Goal: Task Accomplishment & Management: Complete application form

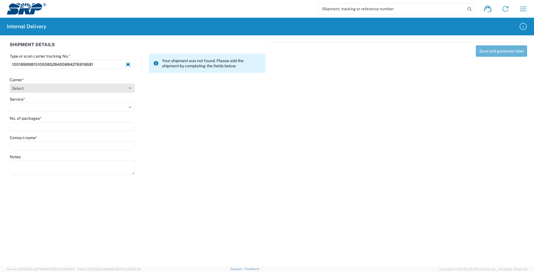
type input "1001899981510008528400884276919681"
click at [131, 89] on select "Select Amazon Logistics ATI Trucking BC Dimerco Logistics Empire Southwest FedE…" at bounding box center [72, 88] width 125 height 9
select select "5"
click at [10, 84] on select "Select Amazon Logistics ATI Trucking BC Dimerco Logistics Empire Southwest FedE…" at bounding box center [72, 88] width 125 height 9
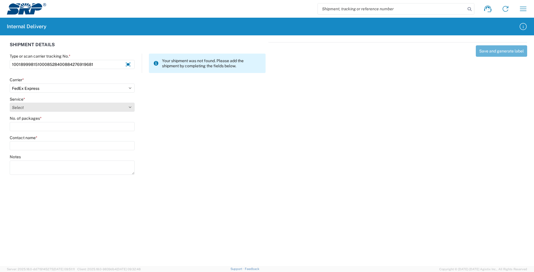
click at [129, 107] on select "Select 1Day Freight 2Day 2Day AM 2Day AM One Rate 2Day Freight 2Day One Rate 3 …" at bounding box center [72, 107] width 125 height 9
select select "8"
click at [10, 103] on select "Select 1Day Freight 2Day 2Day AM 2Day AM One Rate 2Day Freight 2Day One Rate 3 …" at bounding box center [72, 107] width 125 height 9
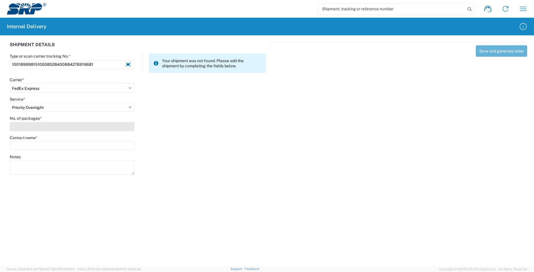
click at [54, 126] on input "No. of packages *" at bounding box center [72, 126] width 125 height 9
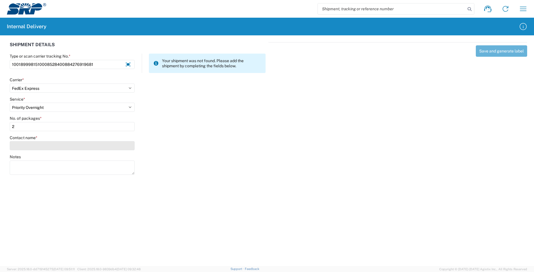
type input "2"
click at [53, 145] on input "Contact name *" at bounding box center [72, 145] width 125 height 9
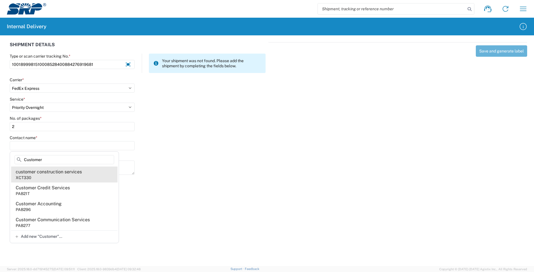
type input "Customer"
click at [54, 174] on div "customer construction services" at bounding box center [49, 172] width 66 height 6
type input "customer construction services"
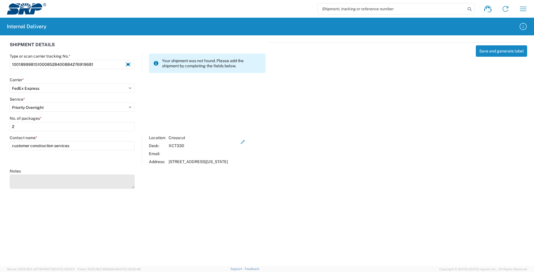
click at [56, 182] on textarea "Notes" at bounding box center [72, 182] width 125 height 14
type textarea "1001899981510008528800884276024355"
click at [493, 51] on button "Save and generate label" at bounding box center [501, 50] width 51 height 11
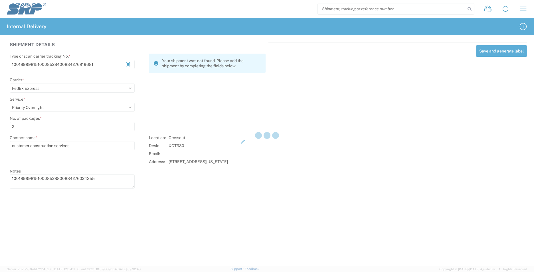
select select
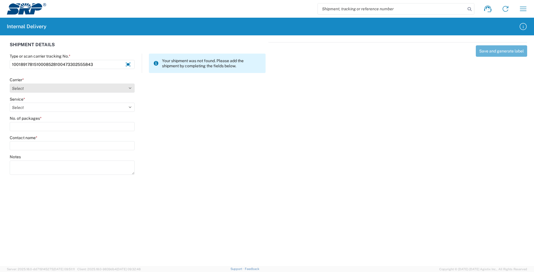
type input "1001891781510008528100473302555843"
click at [131, 91] on select "Select Amazon Logistics ATI Trucking BC Dimerco Logistics Empire Southwest FedE…" at bounding box center [72, 88] width 125 height 9
select select "5"
click at [10, 84] on select "Select Amazon Logistics ATI Trucking BC Dimerco Logistics Empire Southwest FedE…" at bounding box center [72, 88] width 125 height 9
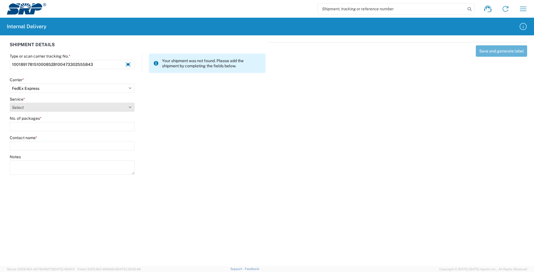
click at [131, 107] on select "Select 1Day Freight 2Day 2Day AM 2Day AM One Rate 2Day Freight 2Day One Rate 3 …" at bounding box center [72, 107] width 125 height 9
select select "8"
click at [10, 103] on select "Select 1Day Freight 2Day 2Day AM 2Day AM One Rate 2Day Freight 2Day One Rate 3 …" at bounding box center [72, 107] width 125 height 9
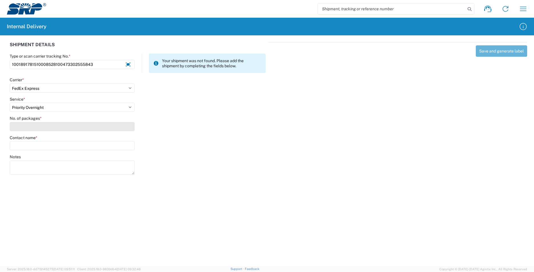
click at [59, 131] on agx-form-control-wrapper-v2 "No. of packages *" at bounding box center [72, 125] width 131 height 19
click at [60, 130] on input "No. of packages *" at bounding box center [72, 126] width 125 height 9
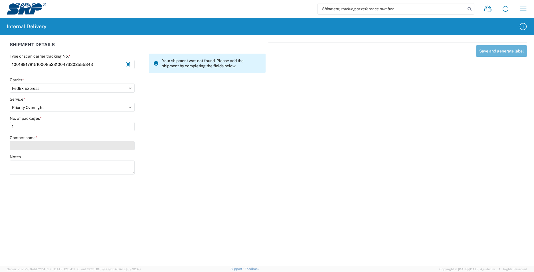
type input "1"
click at [59, 142] on input "Contact name *" at bounding box center [72, 145] width 125 height 9
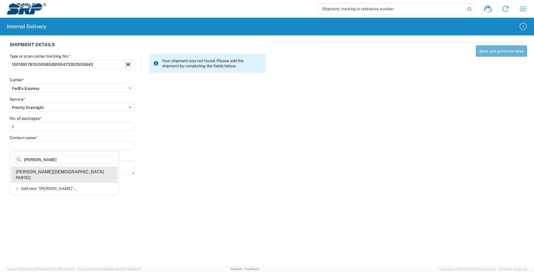
type input "[PERSON_NAME]"
click at [50, 174] on div "[PERSON_NAME][DEMOGRAPHIC_DATA]" at bounding box center [60, 172] width 88 height 6
type input "[PERSON_NAME][DEMOGRAPHIC_DATA]"
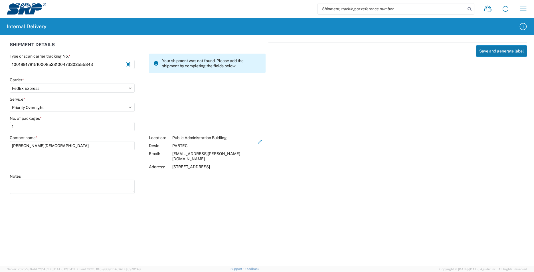
click at [497, 53] on button "Save and generate label" at bounding box center [501, 50] width 51 height 11
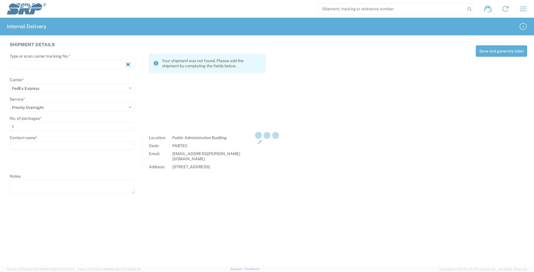
select select
